Goal: Information Seeking & Learning: Learn about a topic

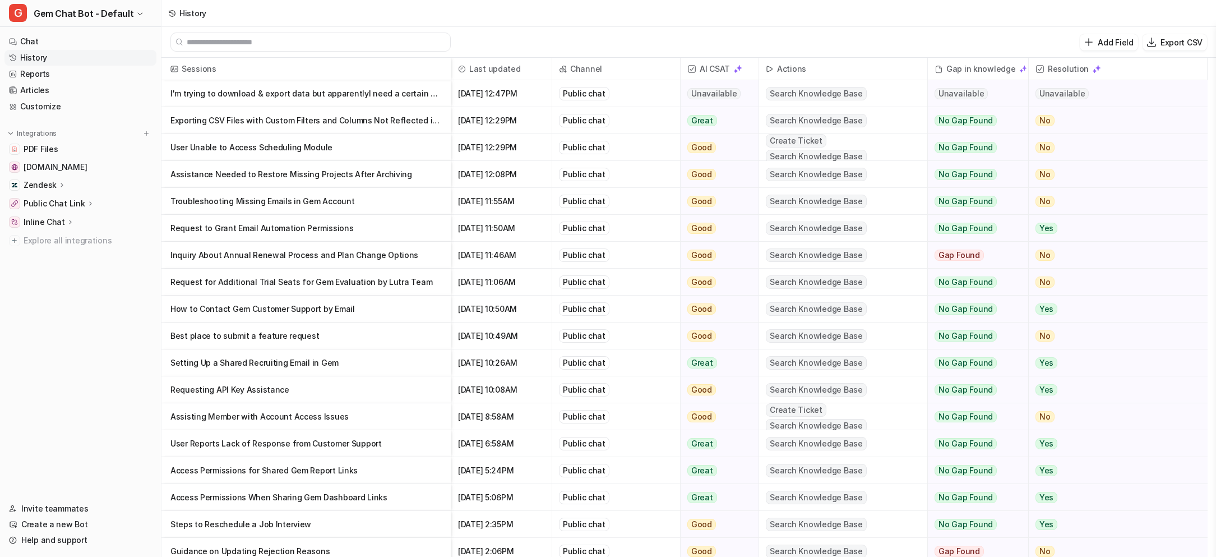
click at [393, 231] on p "Request to Grant Email Automation Permissions" at bounding box center [305, 228] width 271 height 27
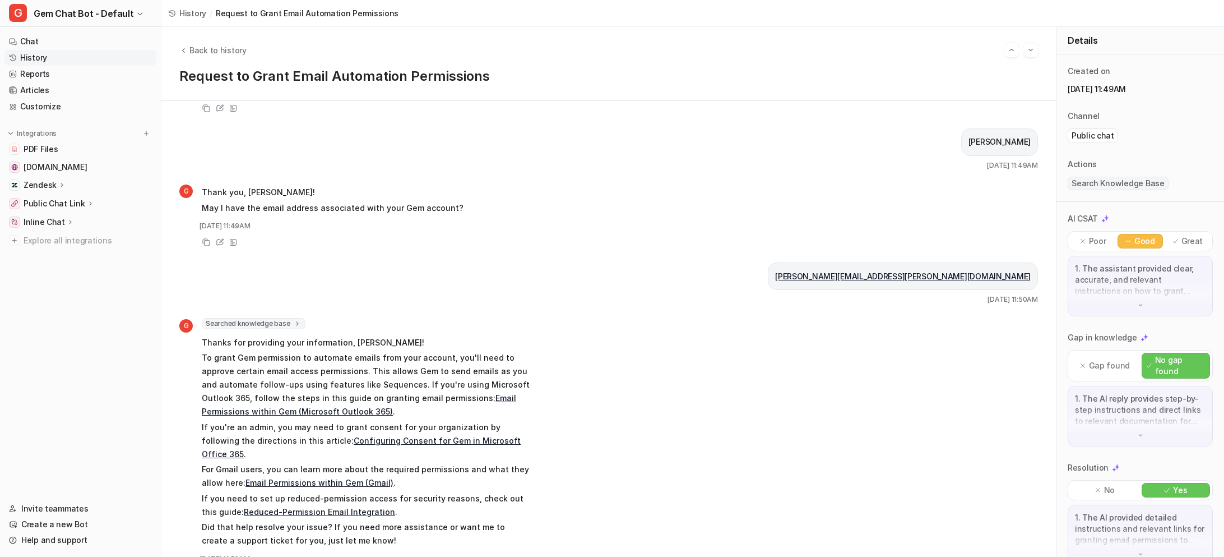
scroll to position [166, 0]
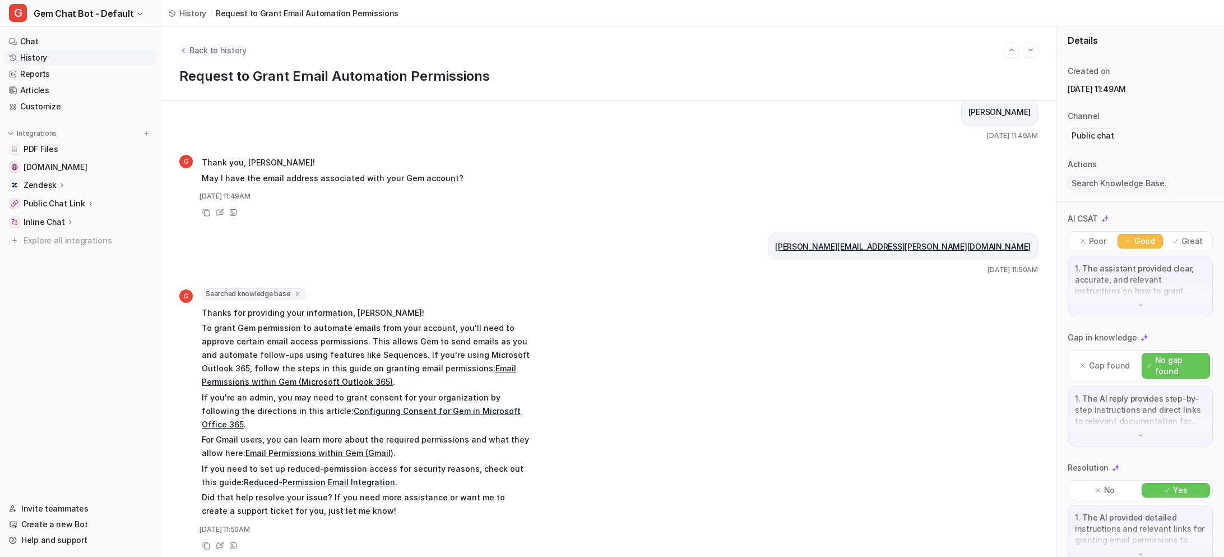
click at [212, 49] on span "Back to history" at bounding box center [217, 50] width 57 height 12
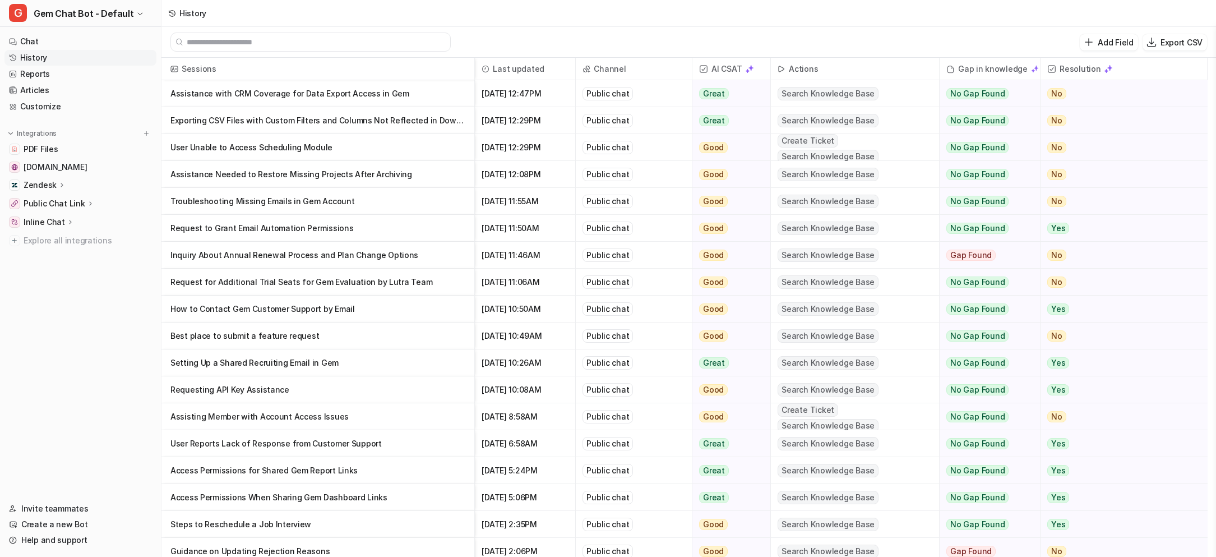
click at [407, 191] on p "Troubleshooting Missing Emails in Gem Account" at bounding box center [317, 201] width 295 height 27
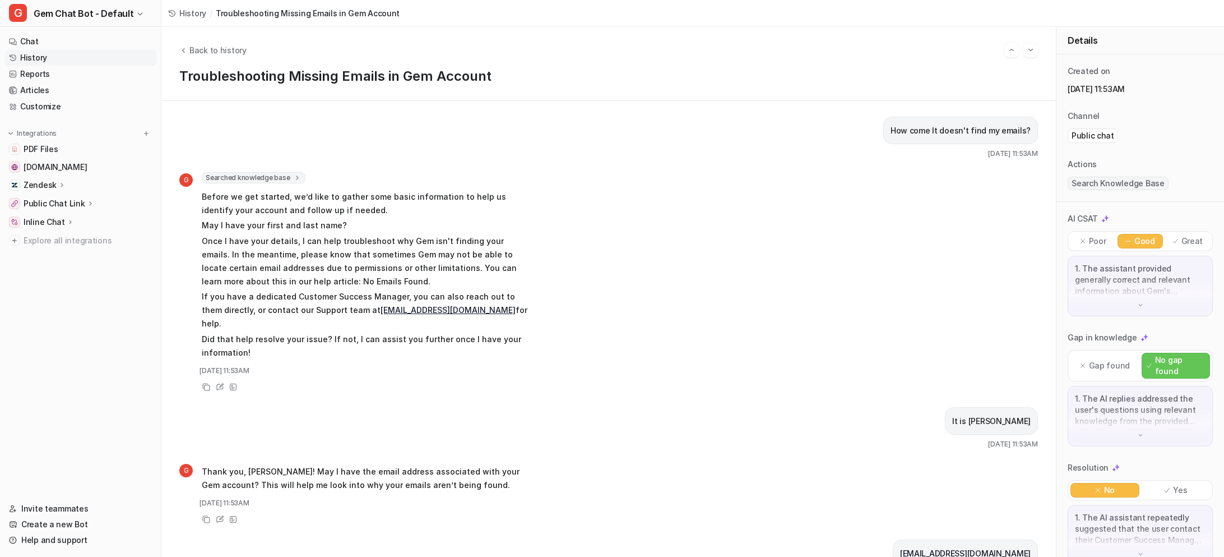
click at [191, 43] on div "Back to history" at bounding box center [608, 50] width 859 height 15
click at [196, 53] on span "Back to history" at bounding box center [217, 50] width 57 height 12
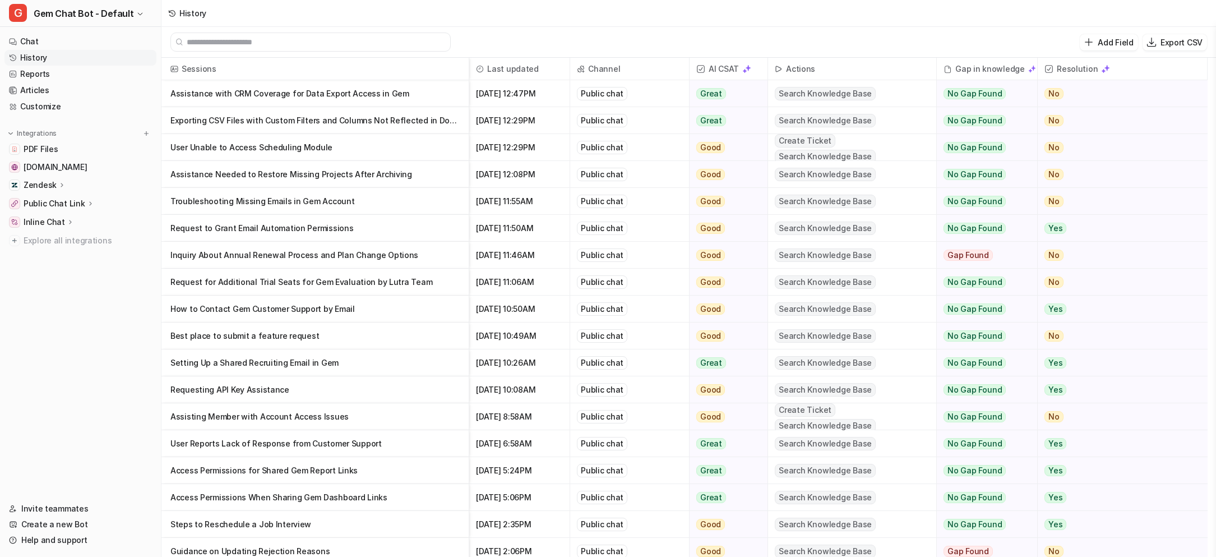
drag, startPoint x: 378, startPoint y: 143, endPoint x: 373, endPoint y: 160, distance: 18.3
click at [373, 160] on p "User Unable to Access Scheduling Module" at bounding box center [314, 147] width 289 height 27
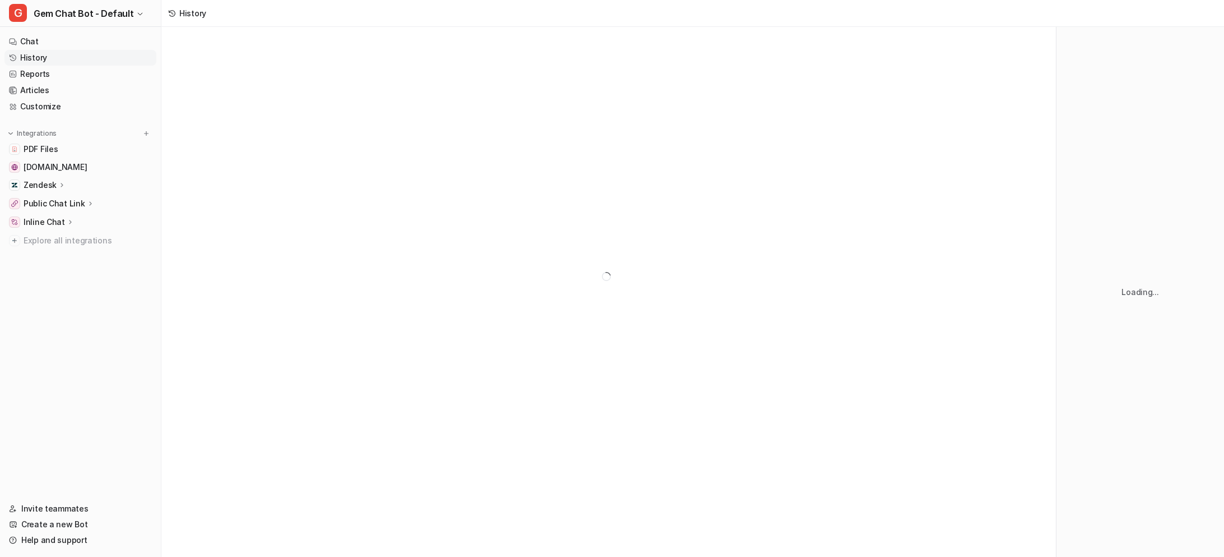
click at [411, 172] on div at bounding box center [608, 276] width 895 height 498
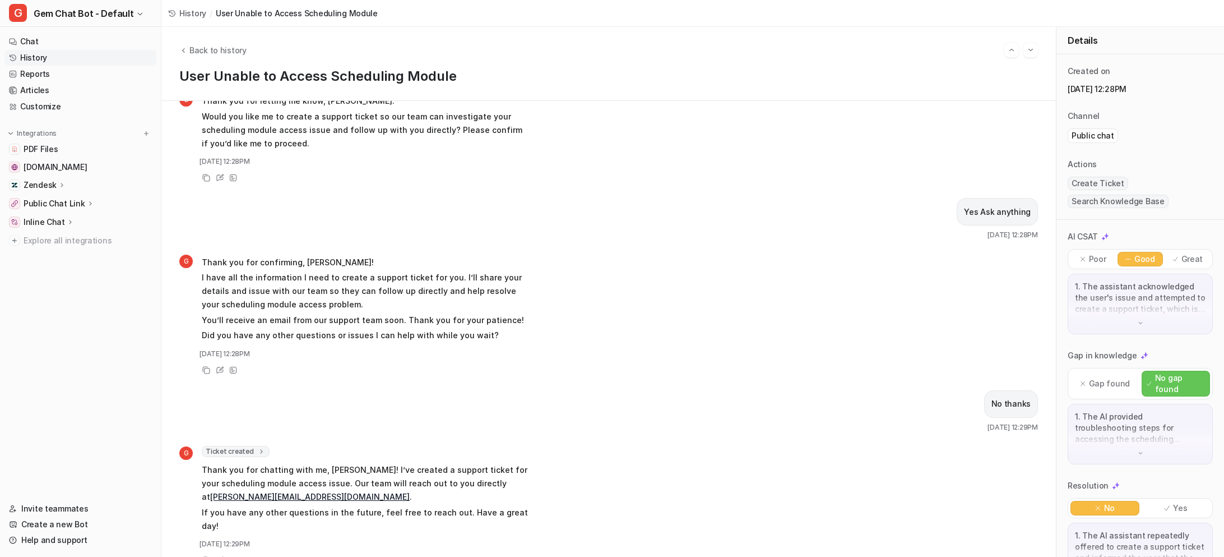
scroll to position [652, 0]
click at [208, 49] on span "Back to history" at bounding box center [217, 50] width 57 height 12
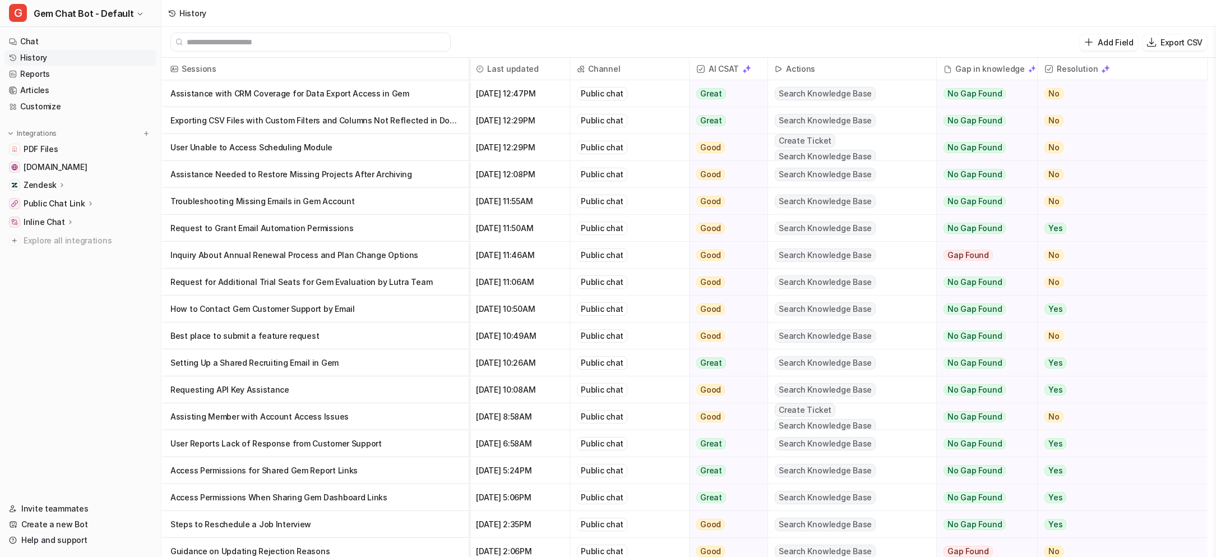
click at [407, 126] on p "Exporting CSV Files with Custom Filters and Columns Not Reflected in Download" at bounding box center [314, 120] width 289 height 27
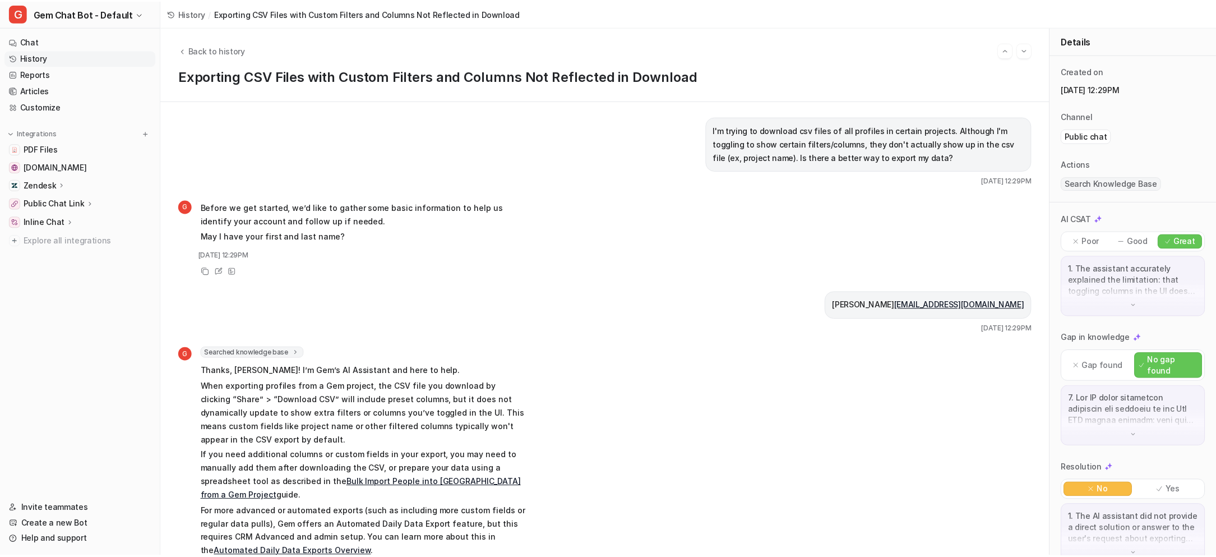
scroll to position [140, 0]
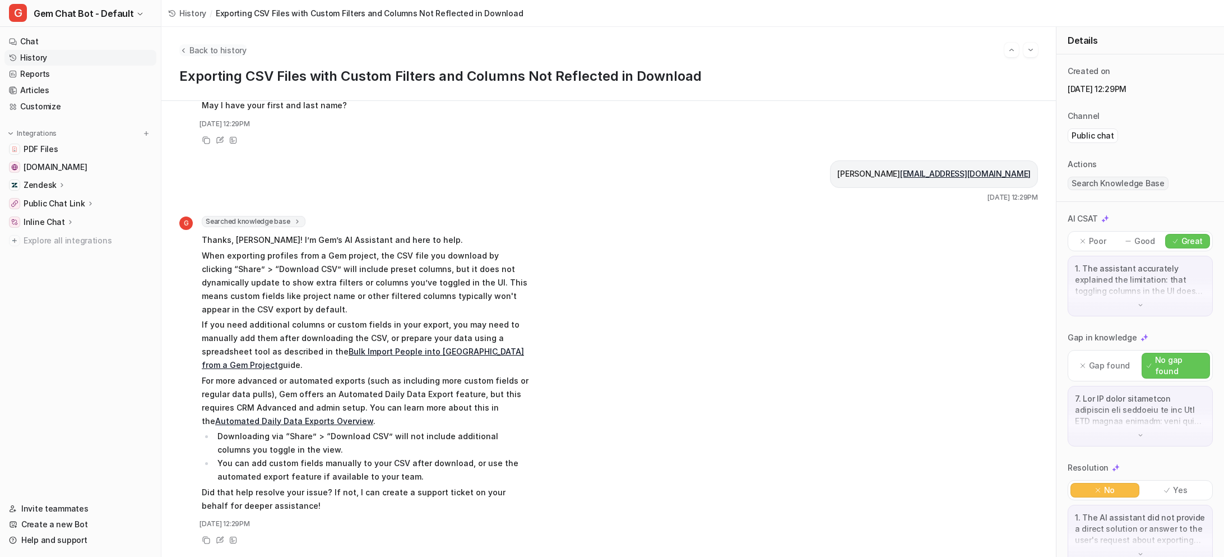
click at [222, 48] on span "Back to history" at bounding box center [217, 50] width 57 height 12
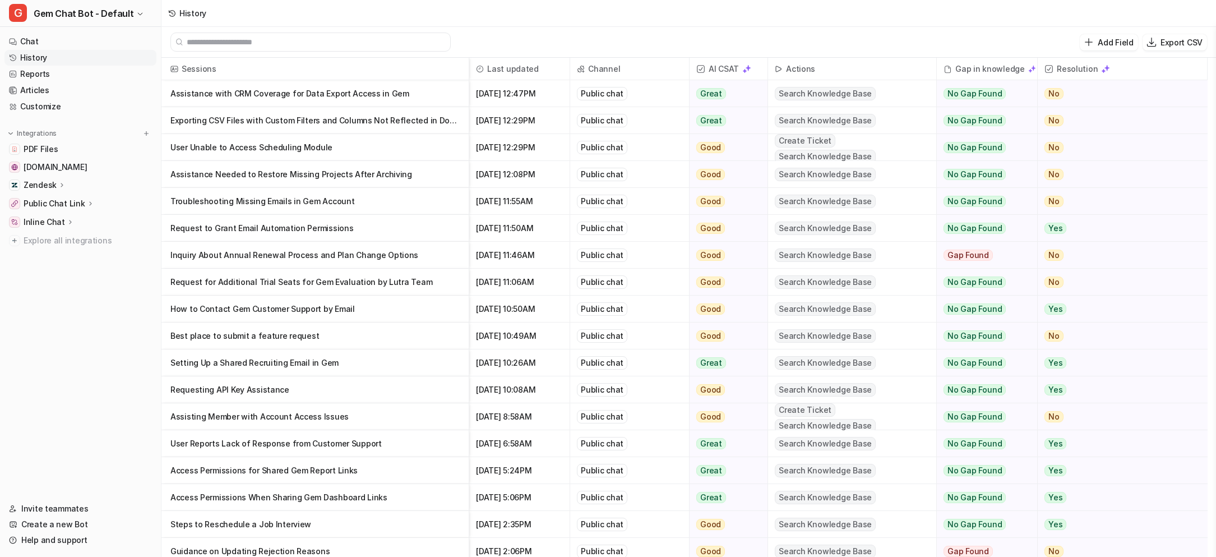
click at [345, 92] on p "Assistance with CRM Coverage for Data Export Access in Gem" at bounding box center [314, 93] width 289 height 27
click at [424, 92] on p "Assistance with CRM Coverage for Data Export Access in Gem" at bounding box center [314, 93] width 289 height 27
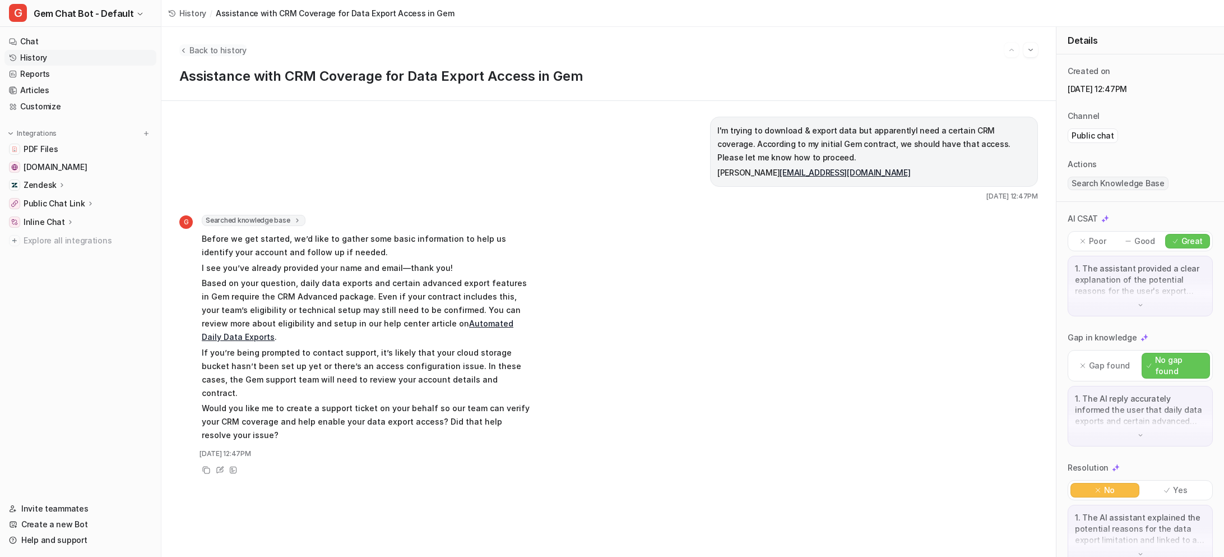
click at [227, 45] on span "Back to history" at bounding box center [217, 50] width 57 height 12
